Goal: Task Accomplishment & Management: Manage account settings

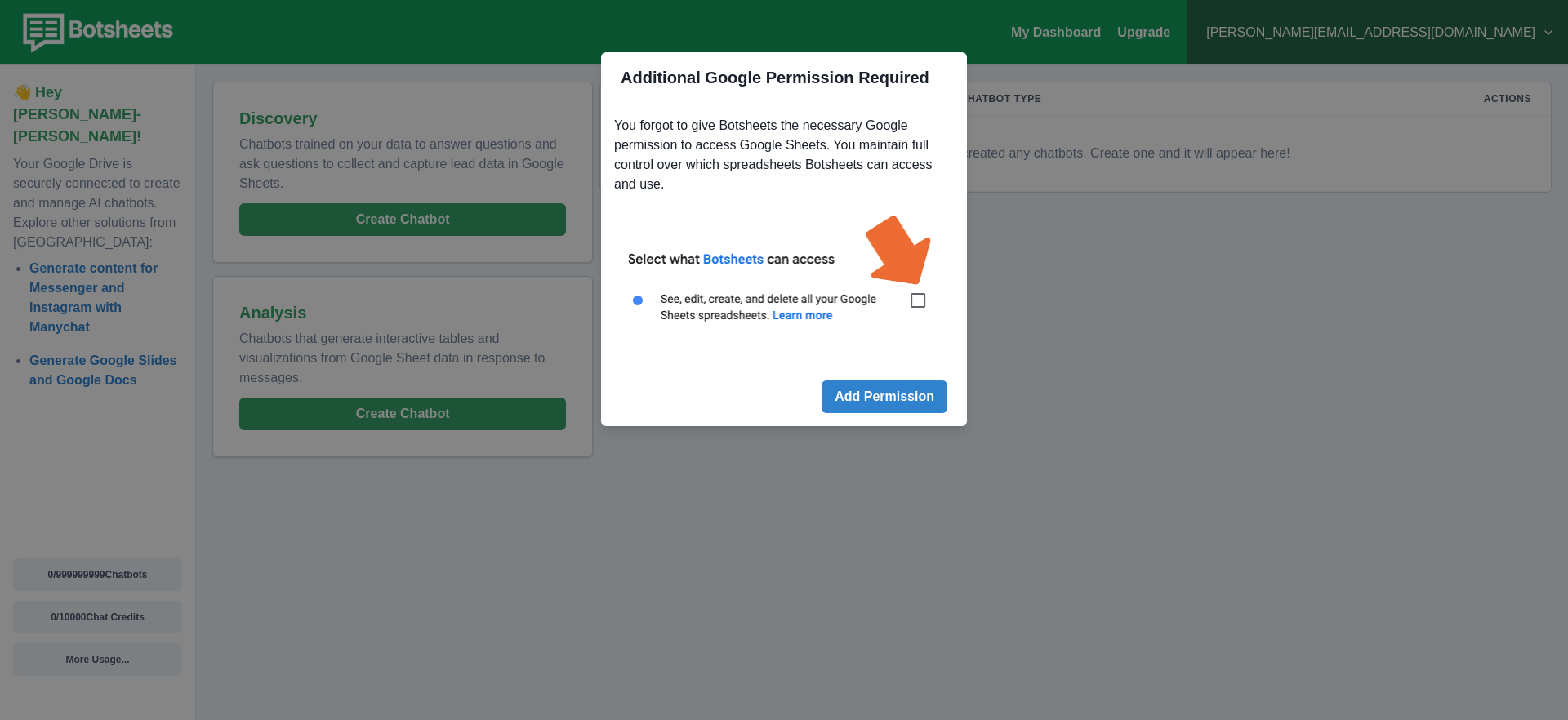
click at [924, 298] on img at bounding box center [784, 278] width 339 height 153
drag, startPoint x: 920, startPoint y: 297, endPoint x: 909, endPoint y: 344, distance: 48.3
click at [920, 297] on img at bounding box center [784, 278] width 339 height 153
click at [896, 398] on button "Add Permission" at bounding box center [883, 396] width 125 height 32
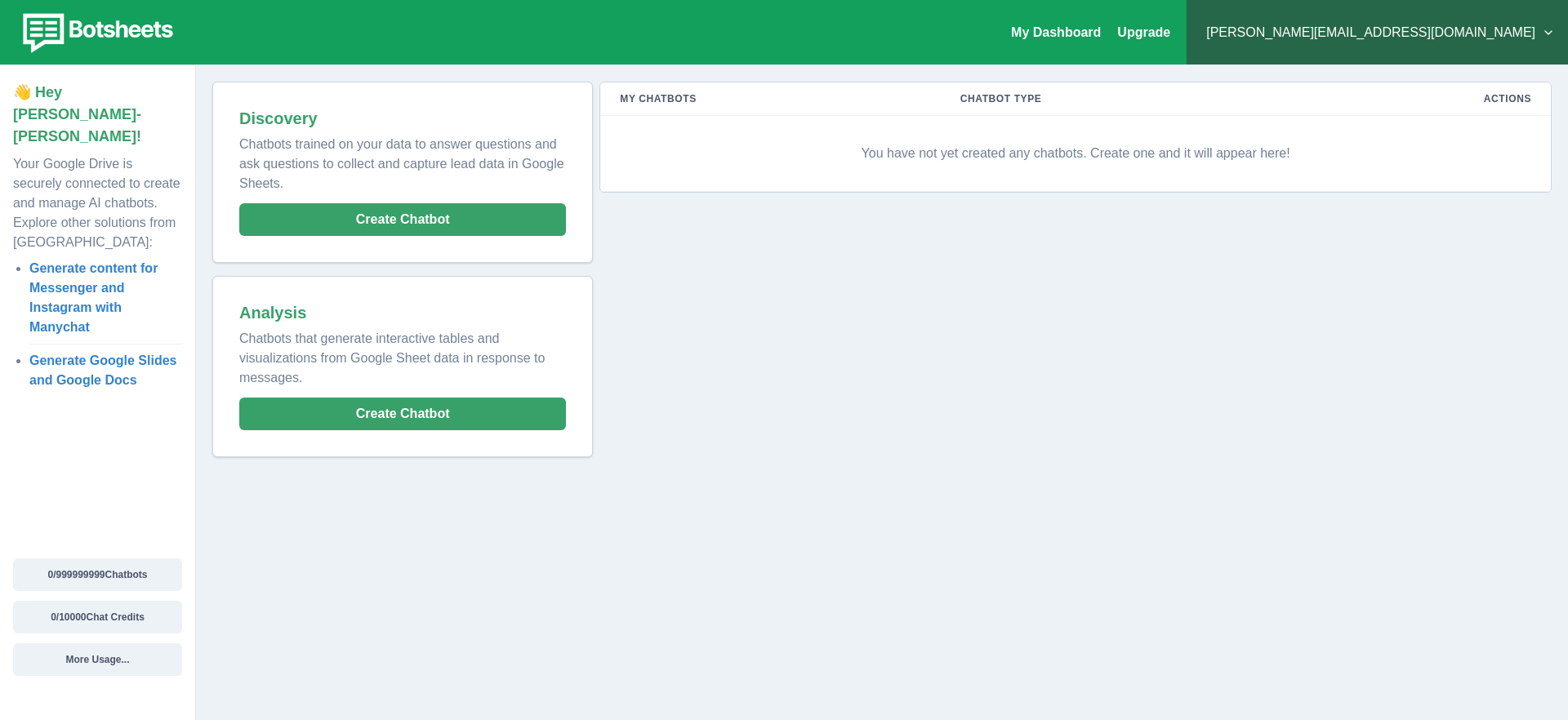
click at [1488, 31] on button "[PERSON_NAME][EMAIL_ADDRESS][DOMAIN_NAME]" at bounding box center [1377, 32] width 356 height 32
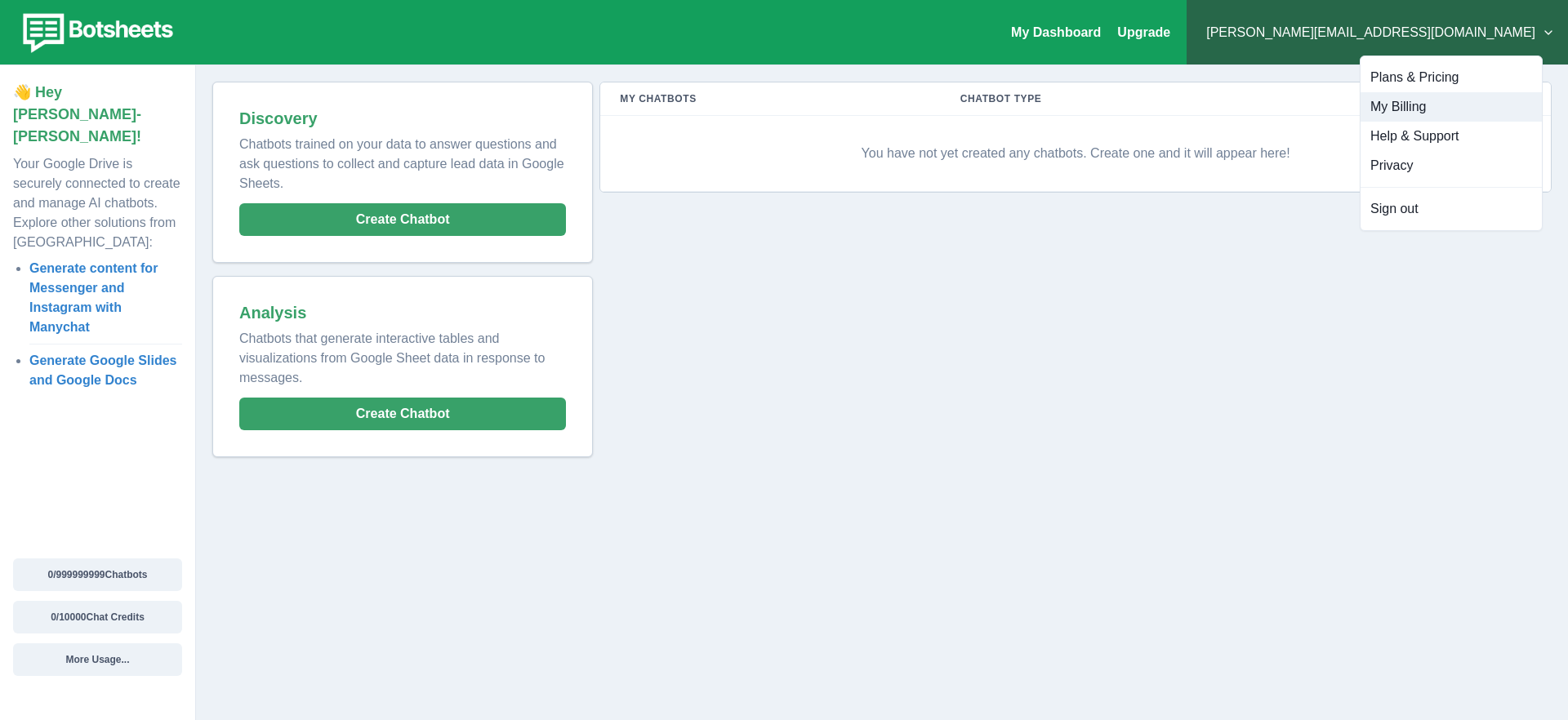
click at [1398, 109] on button "My Billing" at bounding box center [1451, 107] width 182 height 29
